Goal: Task Accomplishment & Management: Manage account settings

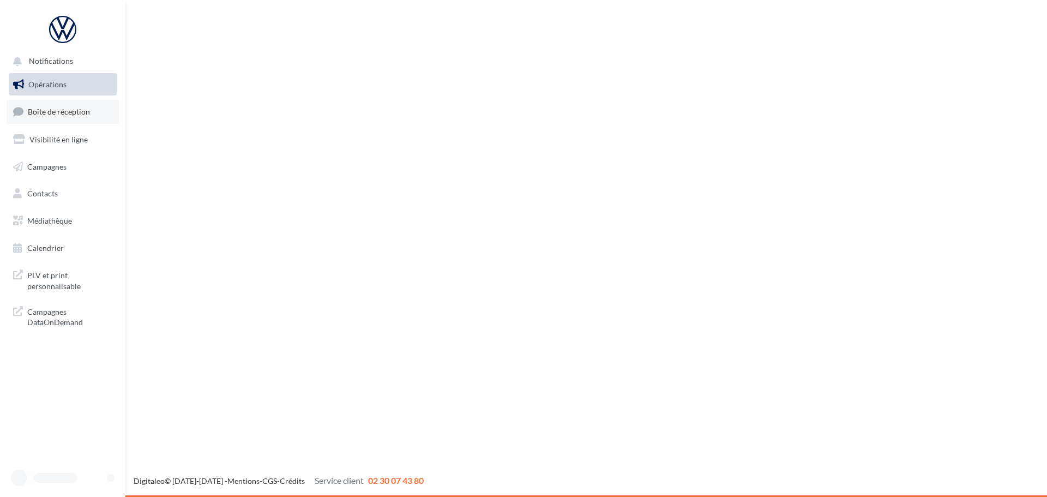
click at [66, 110] on link "Boîte de réception" at bounding box center [63, 111] width 112 height 23
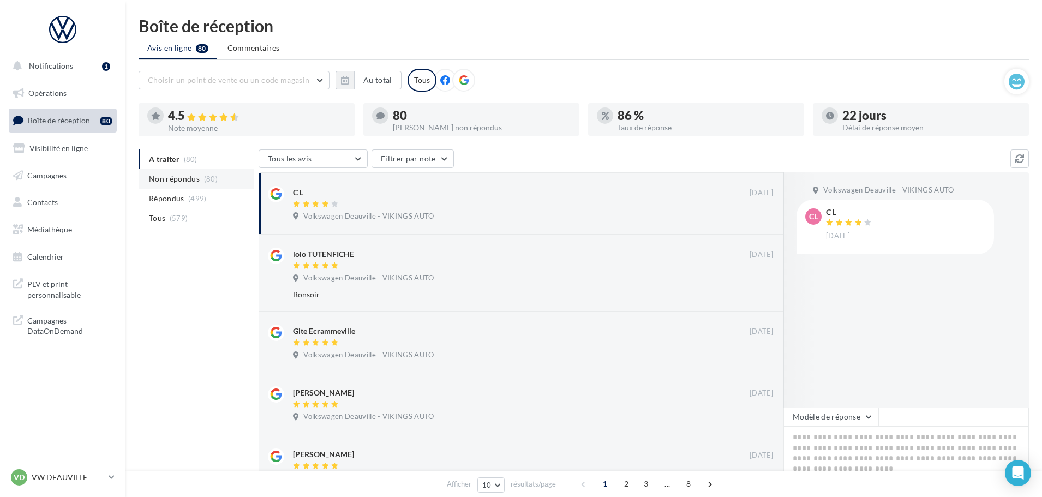
click at [172, 184] on span "Non répondus" at bounding box center [174, 178] width 51 height 11
click at [175, 199] on span "Répondus" at bounding box center [166, 198] width 35 height 11
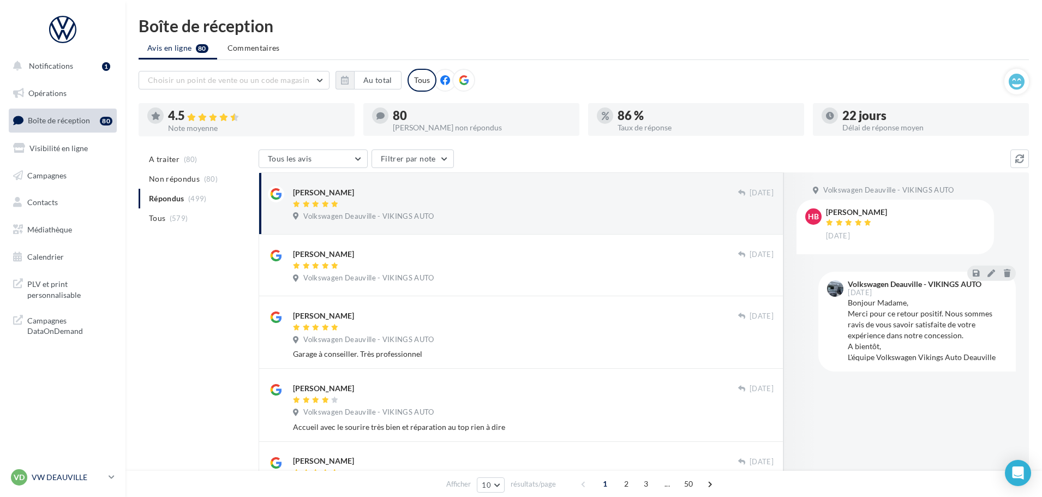
click at [53, 475] on p "VW DEAUVILLE" at bounding box center [68, 477] width 73 height 11
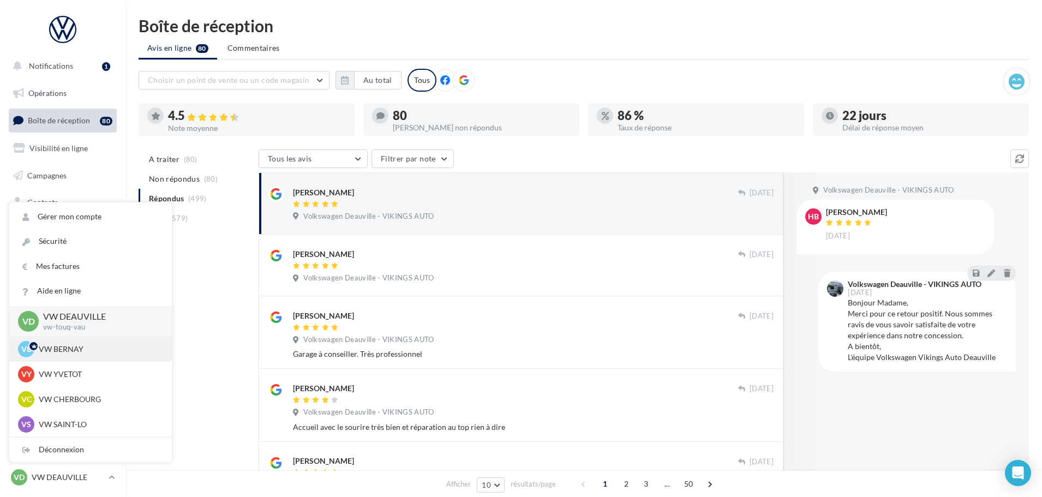
click at [64, 347] on p "VW BERNAY" at bounding box center [99, 349] width 120 height 11
